Goal: Transaction & Acquisition: Purchase product/service

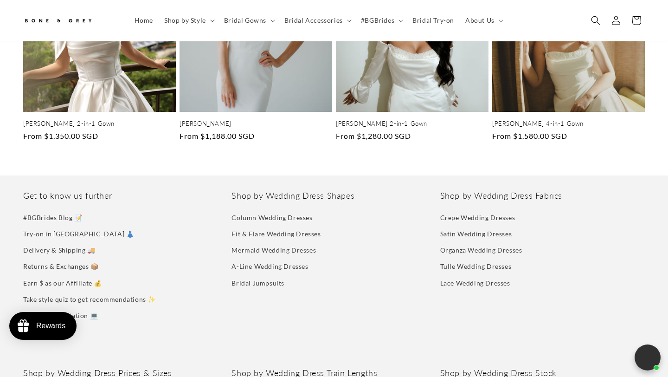
scroll to position [2575, 0]
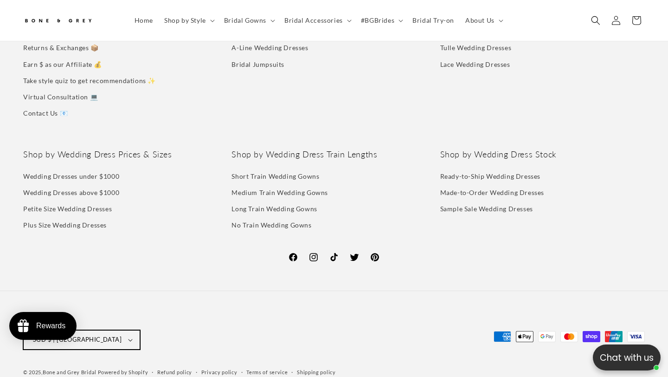
click at [83, 339] on span "SGD $ | [GEOGRAPHIC_DATA]" at bounding box center [77, 339] width 89 height 9
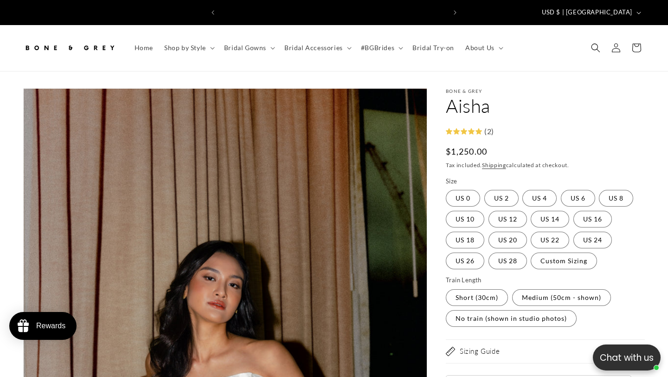
scroll to position [0, 451]
